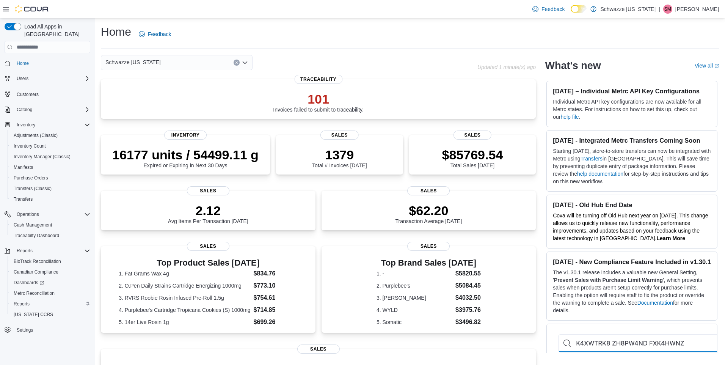
click at [24, 301] on span "Reports" at bounding box center [22, 304] width 16 height 6
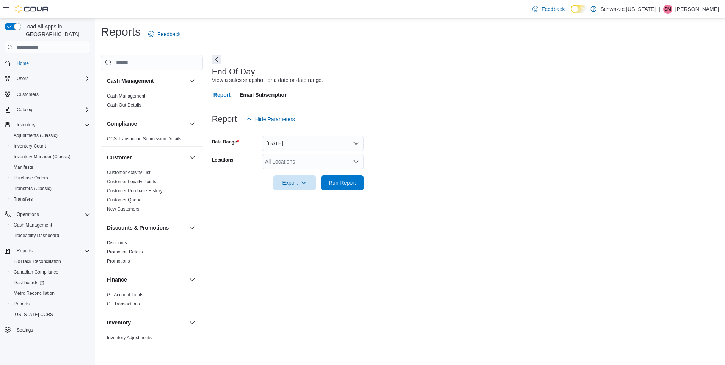
click at [289, 160] on div "All Locations" at bounding box center [313, 161] width 102 height 15
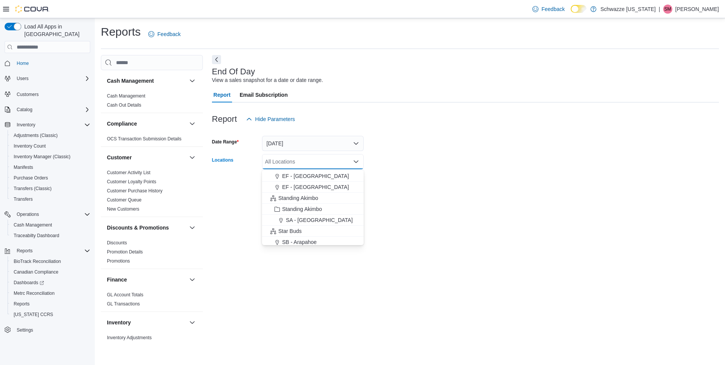
scroll to position [53, 0]
click at [303, 239] on span "SB - [GEOGRAPHIC_DATA]" at bounding box center [315, 242] width 67 height 8
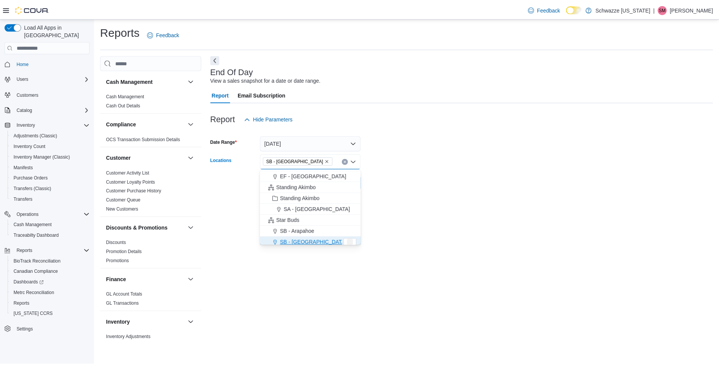
scroll to position [56, 0]
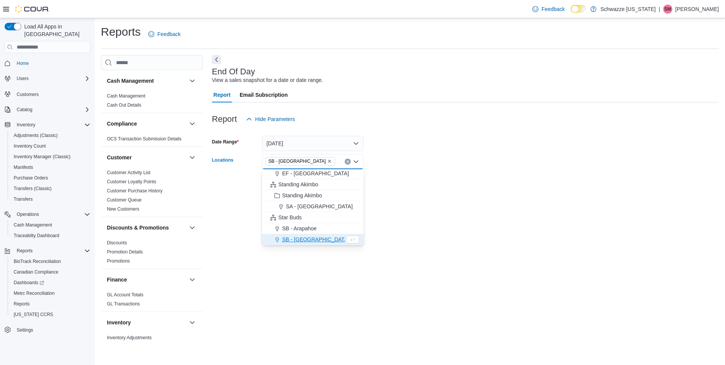
click at [384, 187] on form "Date Range [DATE] Locations SB - [GEOGRAPHIC_DATA] Combo box. Selected. SB - [G…" at bounding box center [465, 159] width 507 height 64
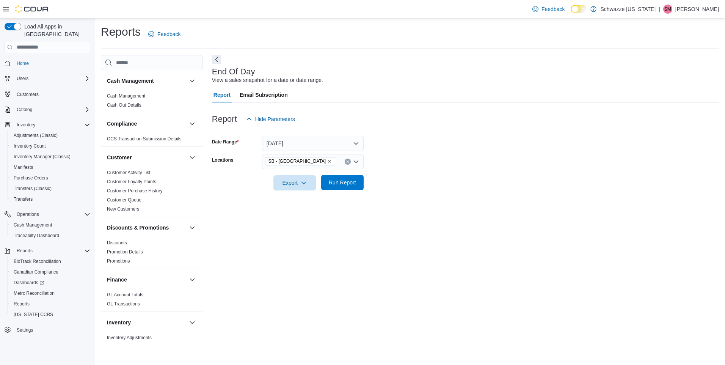
click at [346, 182] on span "Run Report" at bounding box center [342, 183] width 27 height 8
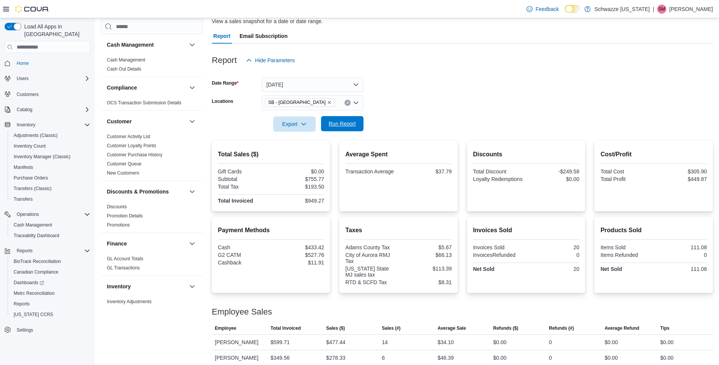
scroll to position [66, 0]
